Goal: Task Accomplishment & Management: Use online tool/utility

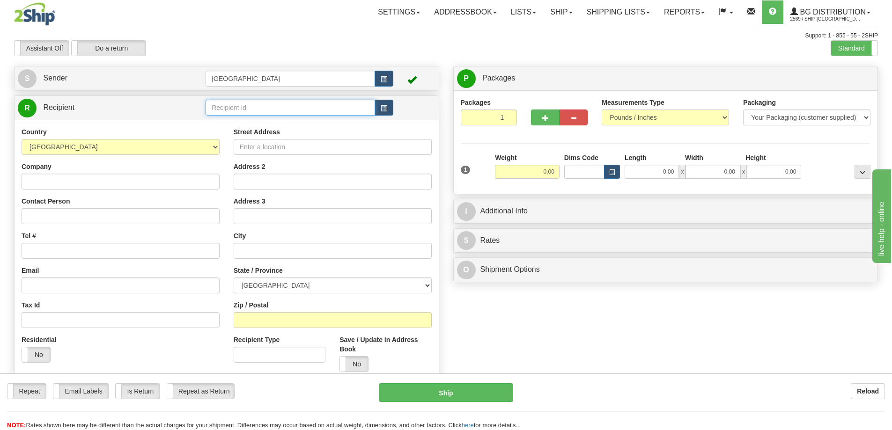
click at [224, 109] on input "text" at bounding box center [290, 108] width 169 height 16
click at [663, 411] on div "Repeat Repeat Email Labels Email Labels Edit Is Return Is Return Repeat as Retu…" at bounding box center [446, 406] width 892 height 47
click at [236, 104] on input "text" at bounding box center [290, 108] width 169 height 16
click at [227, 122] on div "80048" at bounding box center [288, 122] width 161 height 10
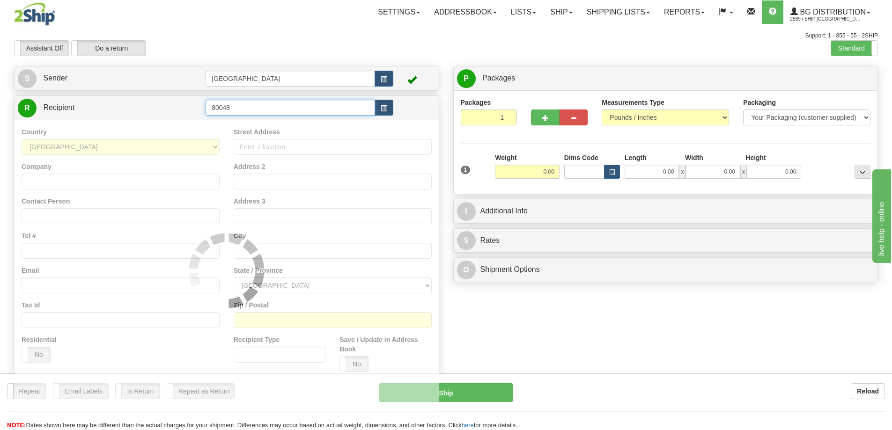
type input "80048"
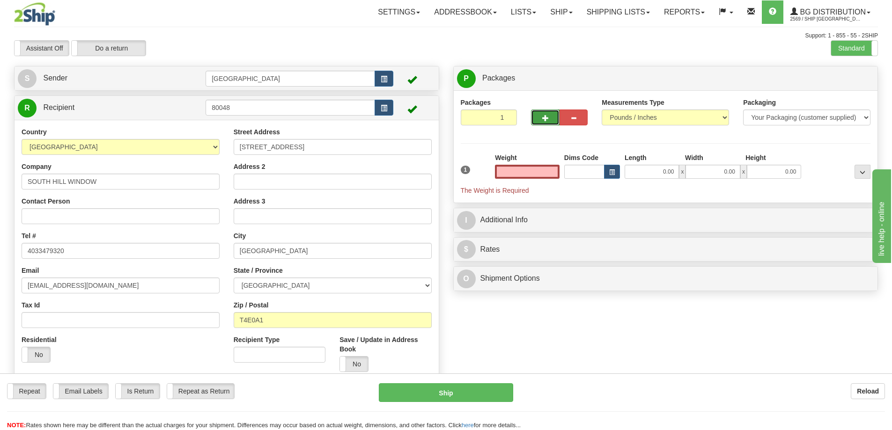
type input "0.00"
click at [537, 115] on button "button" at bounding box center [545, 118] width 28 height 16
type input "3"
click at [849, 76] on span "Package Level" at bounding box center [850, 78] width 37 height 7
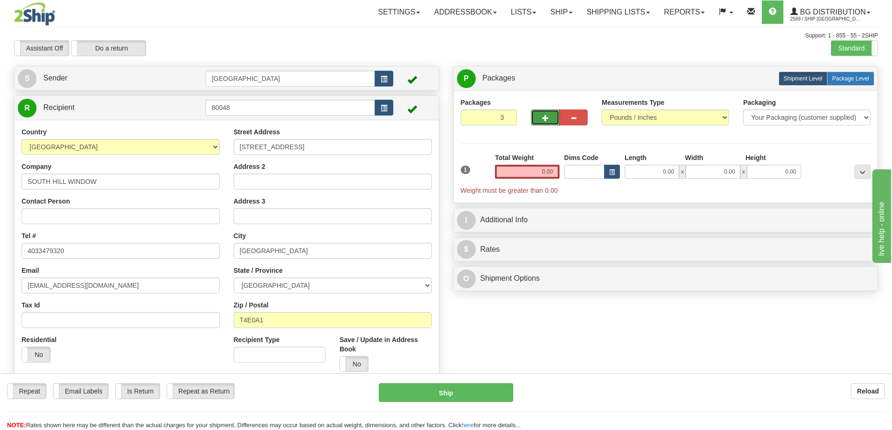
radio input "true"
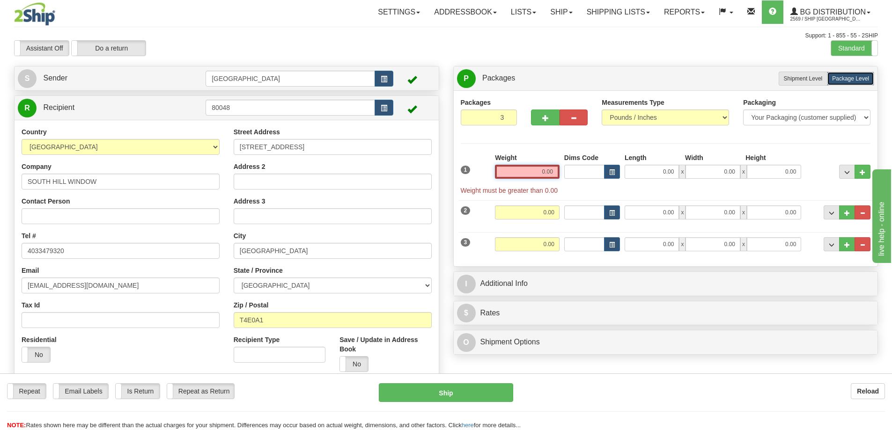
click at [555, 172] on input "0.00" at bounding box center [527, 172] width 65 height 14
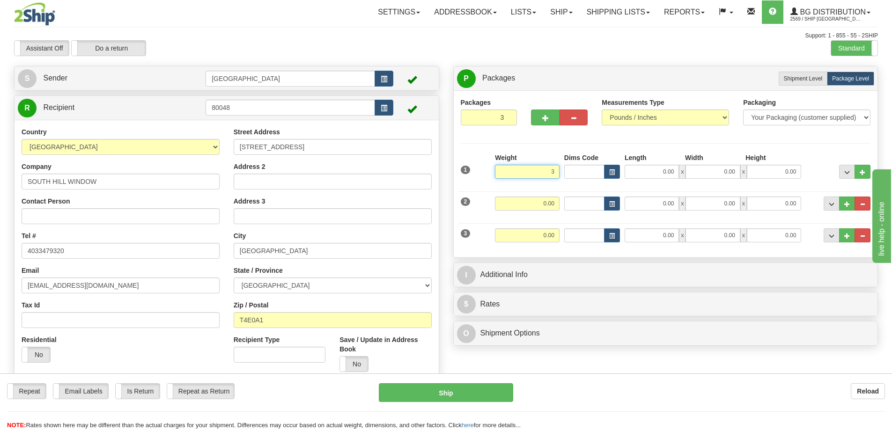
type input "3.00"
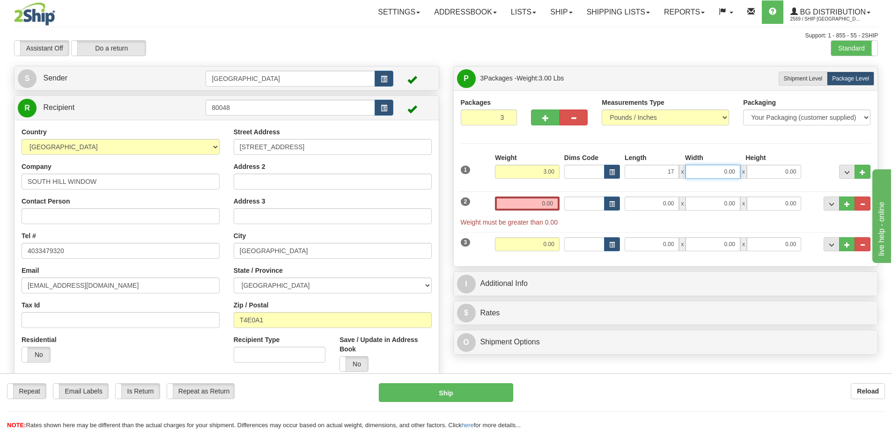
type input "17.00"
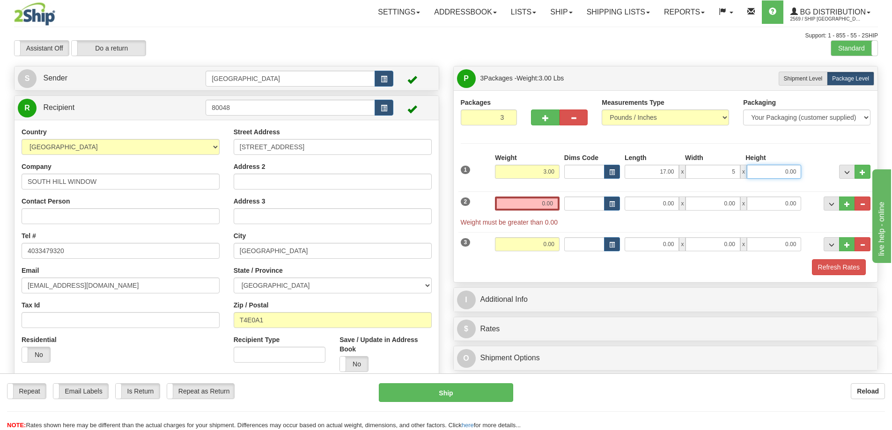
type input "5.00"
type input "4.00"
click at [555, 201] on input "0.00" at bounding box center [527, 204] width 65 height 14
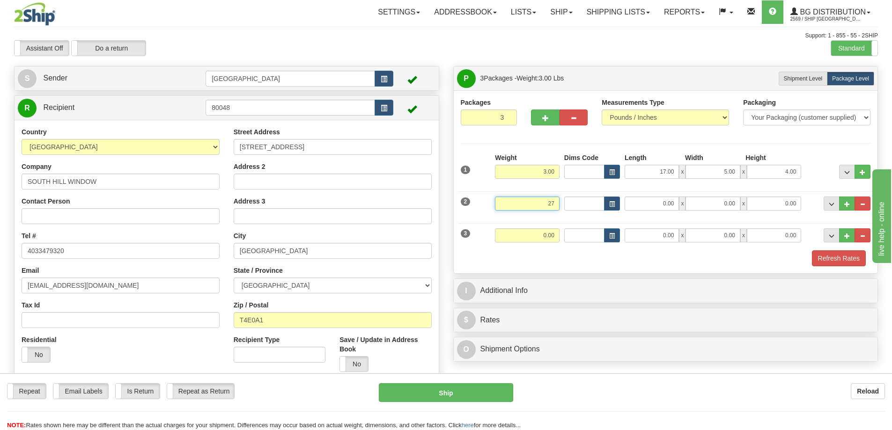
type input "27.00"
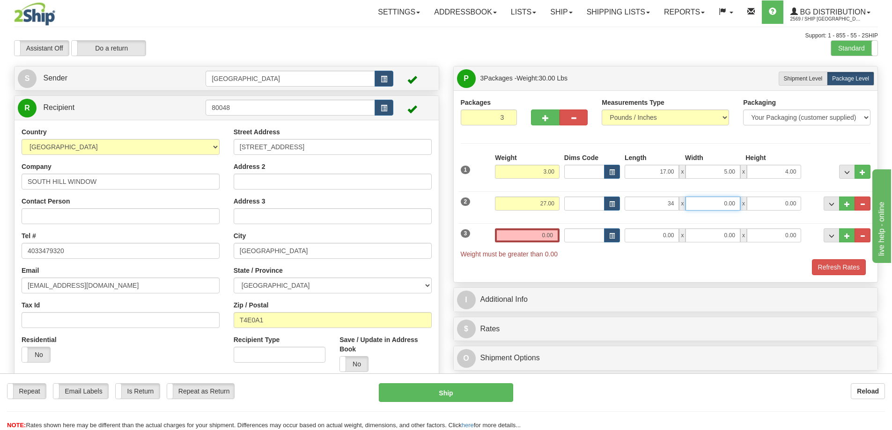
type input "34.00"
type input "8.00"
click at [554, 234] on input "0.00" at bounding box center [527, 235] width 65 height 14
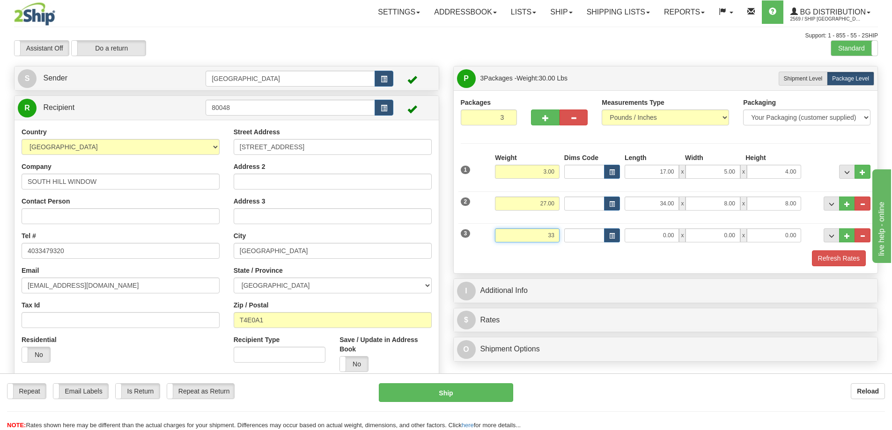
type input "33.00"
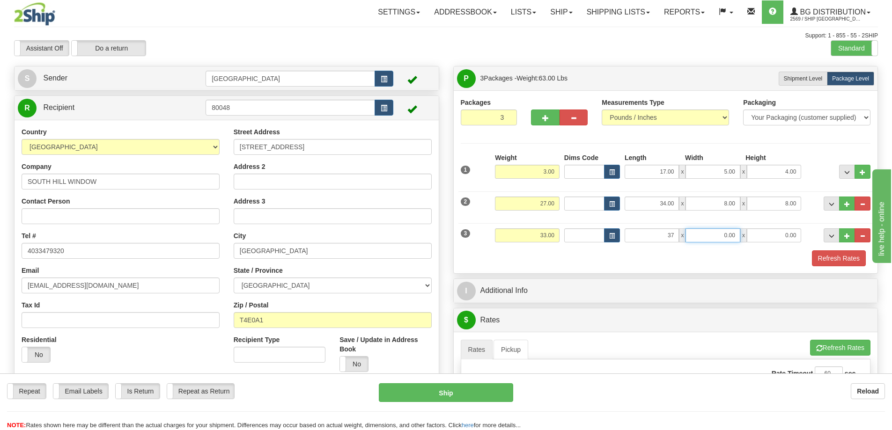
type input "37.00"
type input "9.00"
click at [822, 260] on button "Refresh Rates" at bounding box center [839, 258] width 54 height 16
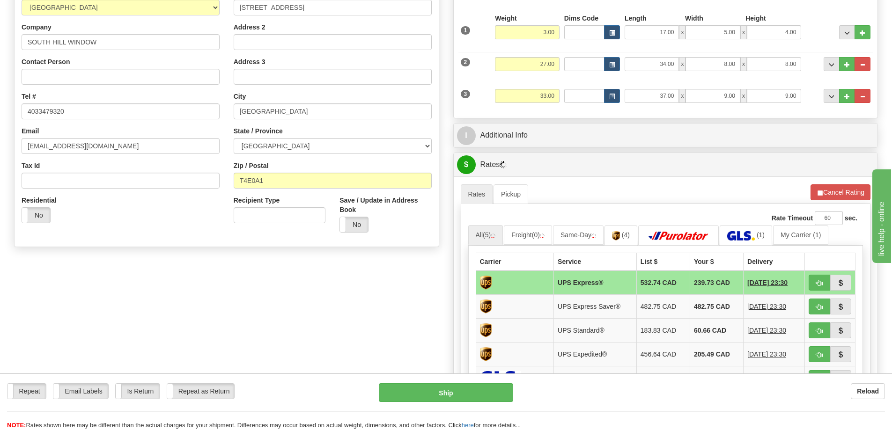
scroll to position [140, 0]
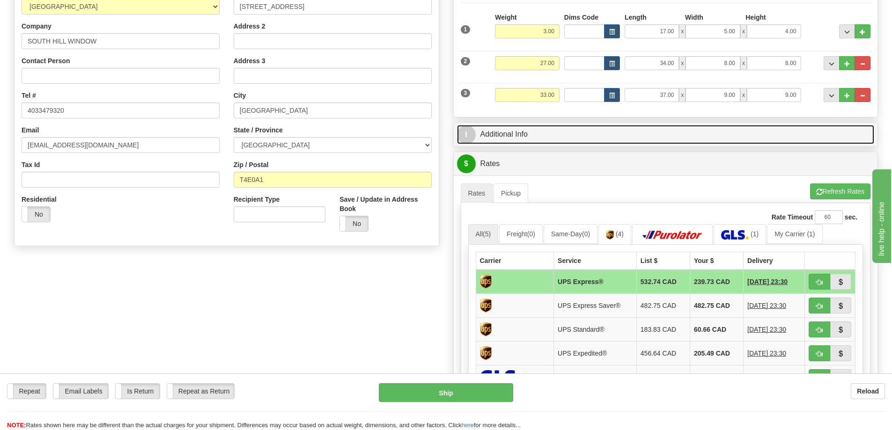
click at [603, 131] on link "I Additional Info" at bounding box center [666, 134] width 418 height 19
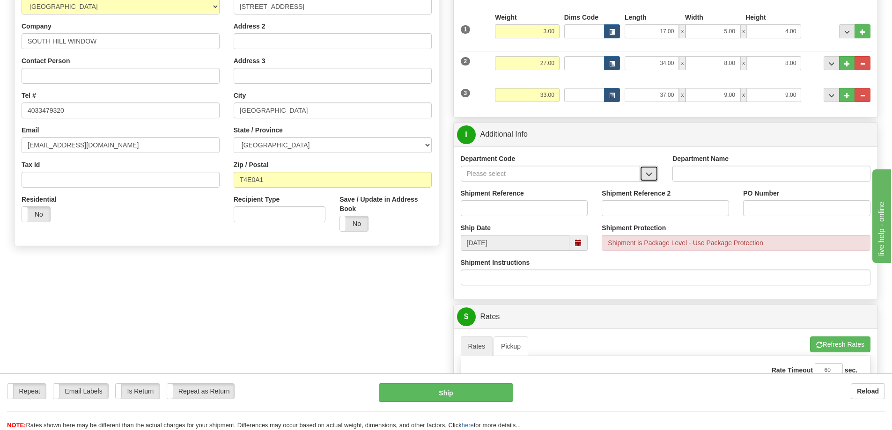
click at [646, 175] on span "button" at bounding box center [649, 174] width 7 height 6
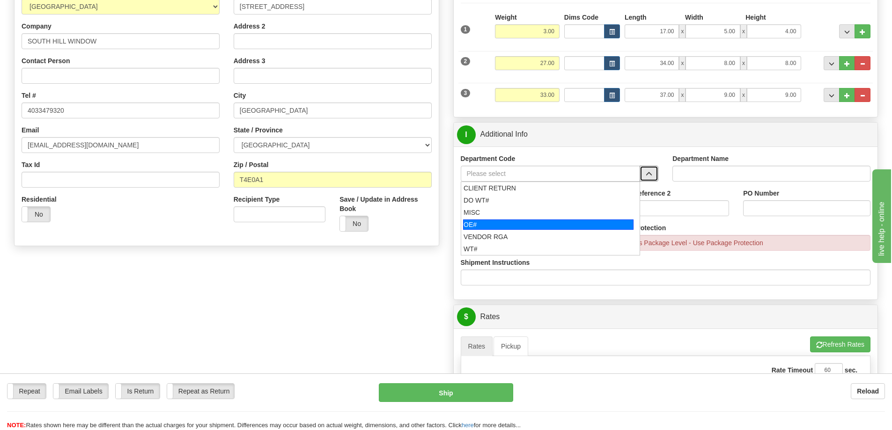
click at [500, 224] on div "OE#" at bounding box center [548, 225] width 170 height 10
type input "OE#"
type input "ORDERS"
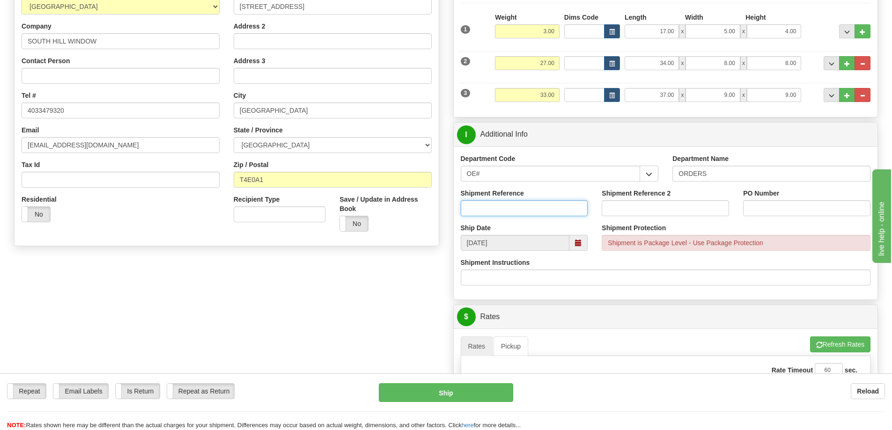
click at [541, 206] on input "Shipment Reference" at bounding box center [524, 208] width 127 height 16
type input "90040720-00"
click at [753, 208] on input "PO Number" at bounding box center [806, 208] width 127 height 16
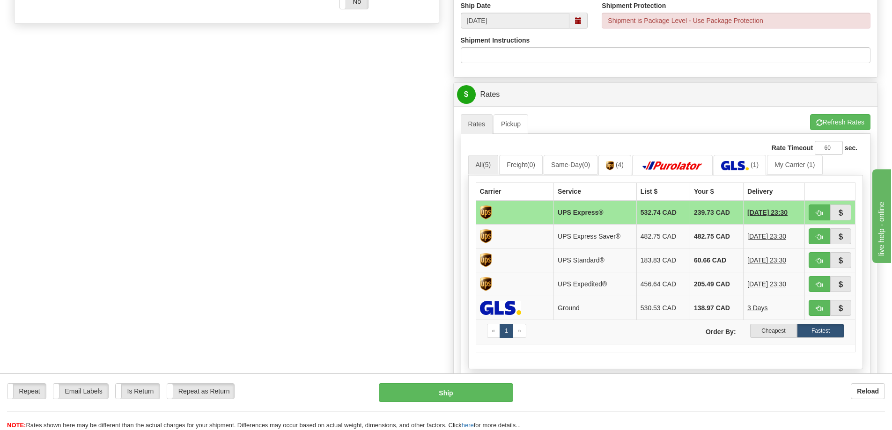
scroll to position [375, 0]
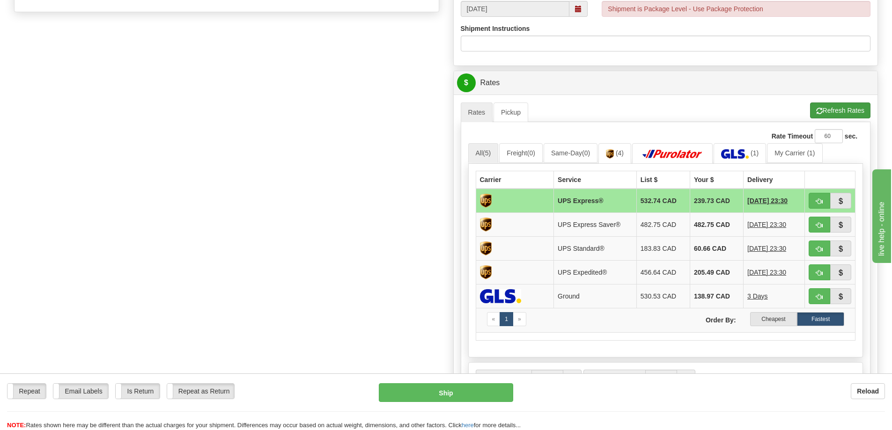
type input "D8938"
click at [841, 110] on button "Refresh Rates" at bounding box center [840, 111] width 60 height 16
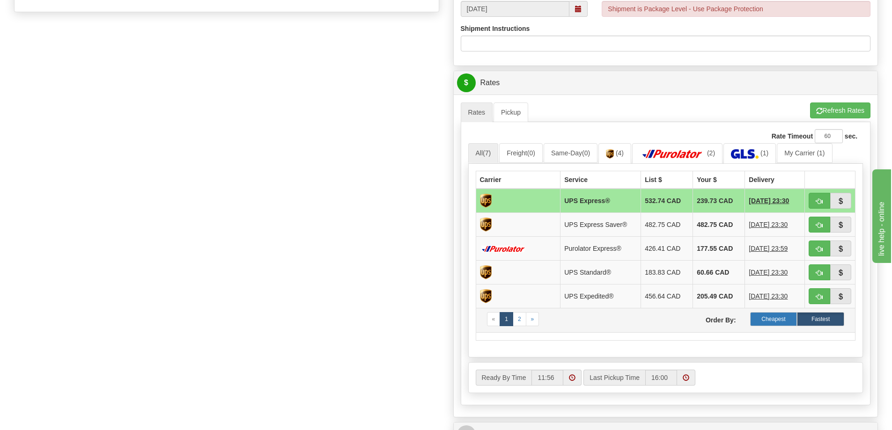
click at [766, 320] on label "Cheapest" at bounding box center [773, 319] width 47 height 14
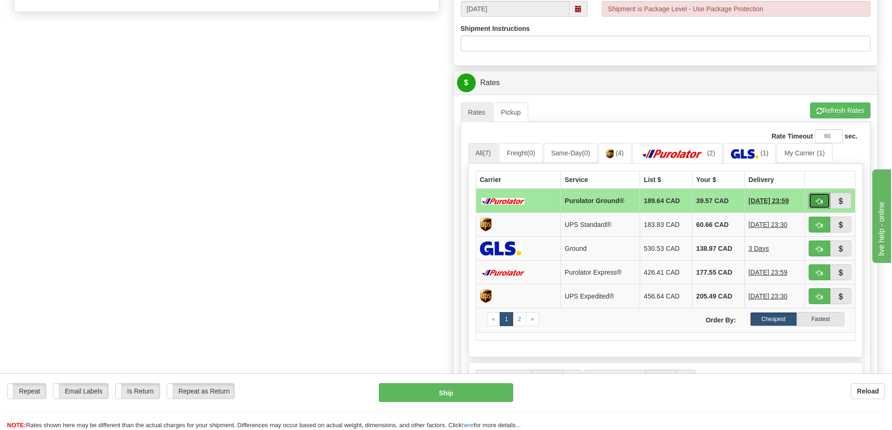
click at [817, 199] on span "button" at bounding box center [819, 202] width 7 height 6
type input "260"
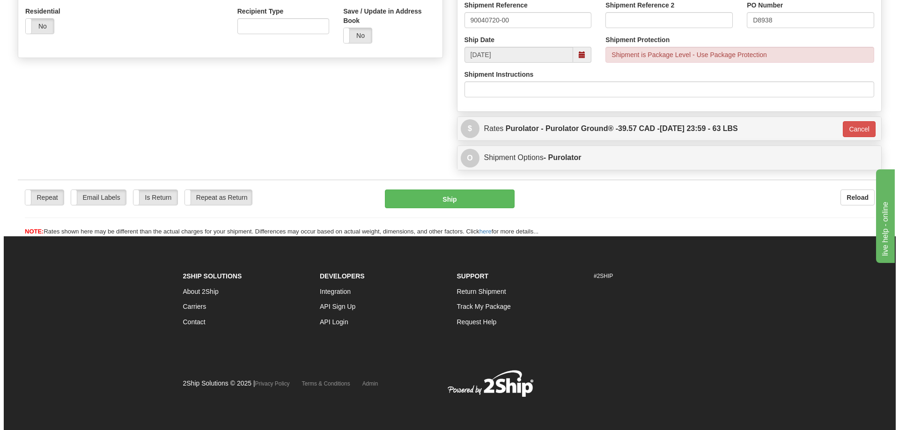
scroll to position [329, 0]
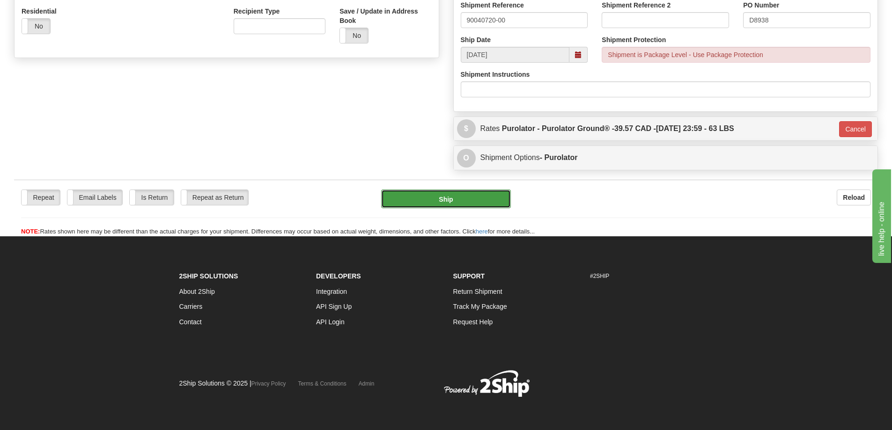
click at [478, 193] on button "Ship" at bounding box center [446, 199] width 130 height 19
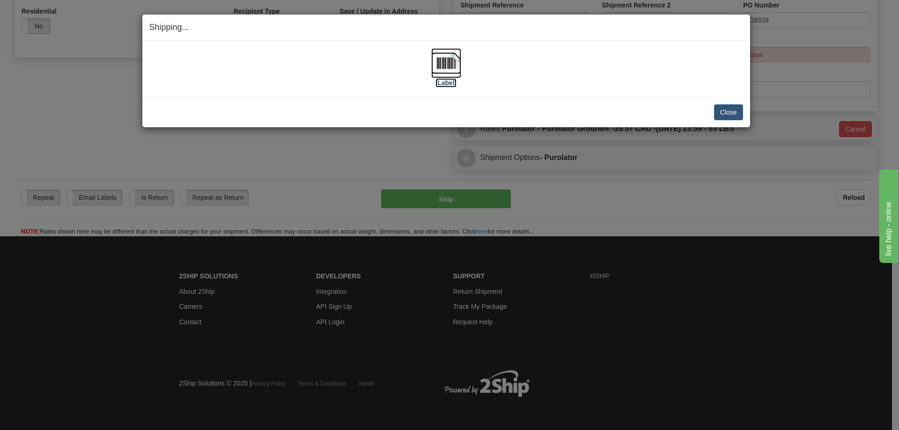
click at [447, 82] on label "[Label]" at bounding box center [446, 82] width 22 height 9
click at [726, 115] on button "Close" at bounding box center [728, 112] width 29 height 16
